Goal: Information Seeking & Learning: Learn about a topic

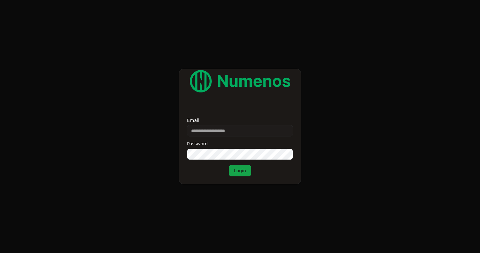
click at [212, 130] on input "Email" at bounding box center [240, 130] width 106 height 11
click at [212, 130] on input "**" at bounding box center [240, 130] width 106 height 11
type input "*"
type input "**********"
click at [240, 173] on button "Login" at bounding box center [240, 170] width 22 height 11
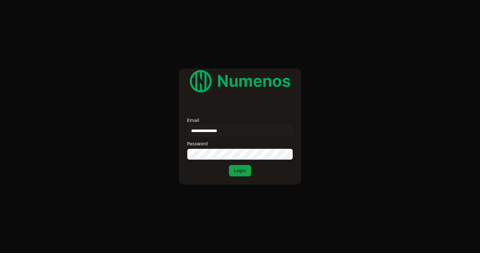
click at [239, 174] on button "Login" at bounding box center [240, 170] width 22 height 11
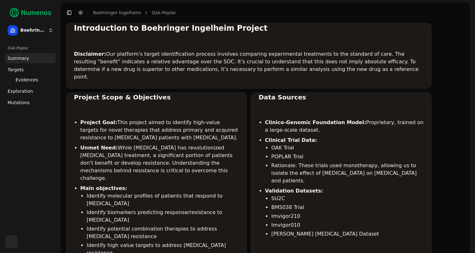
scroll to position [30, 0]
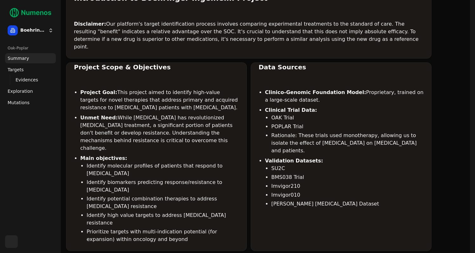
click at [16, 107] on link "Mutations" at bounding box center [30, 103] width 51 height 10
click at [17, 102] on span "Mutations" at bounding box center [19, 103] width 22 height 6
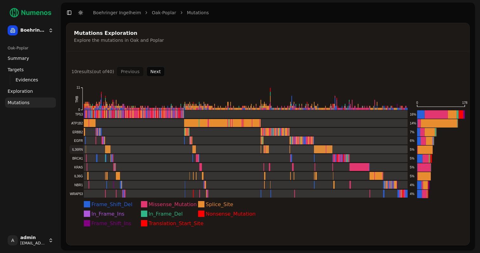
click at [101, 152] on rect at bounding box center [238, 150] width 338 height 8
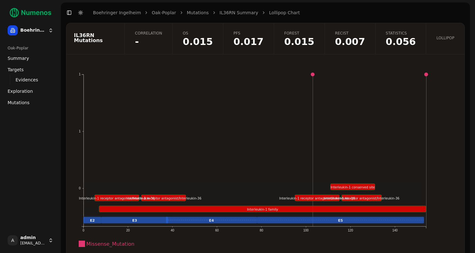
click at [160, 43] on span "-" at bounding box center [148, 42] width 27 height 10
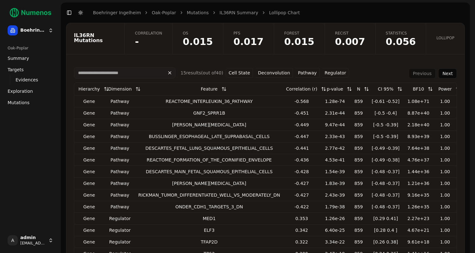
click at [305, 71] on button "Pathway" at bounding box center [307, 73] width 24 height 10
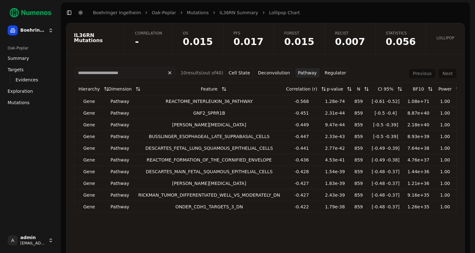
click at [188, 11] on link "Mutations" at bounding box center [198, 13] width 22 height 6
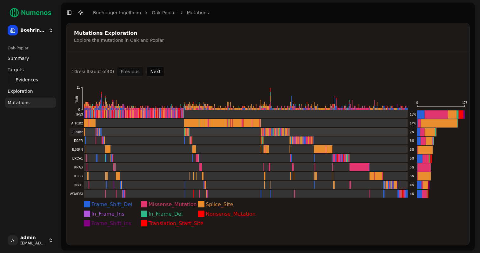
click at [117, 131] on rect at bounding box center [238, 132] width 338 height 8
